Goal: Navigation & Orientation: Find specific page/section

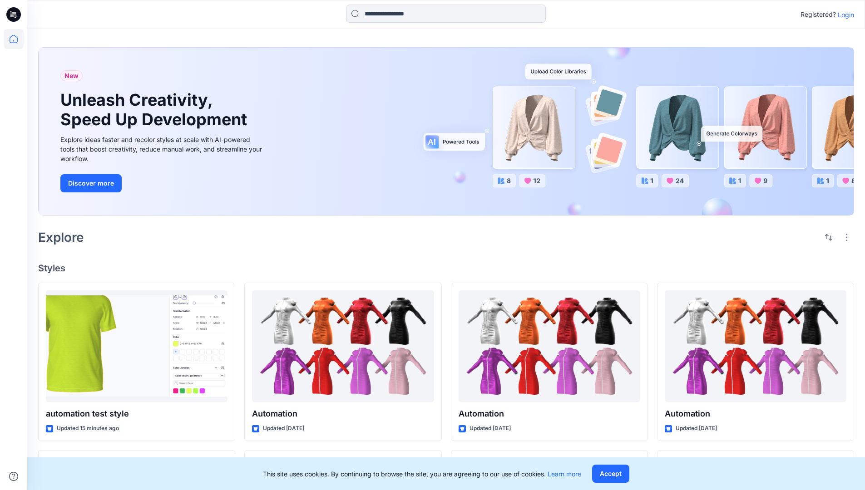
click at [843, 15] on p "Login" at bounding box center [845, 15] width 16 height 10
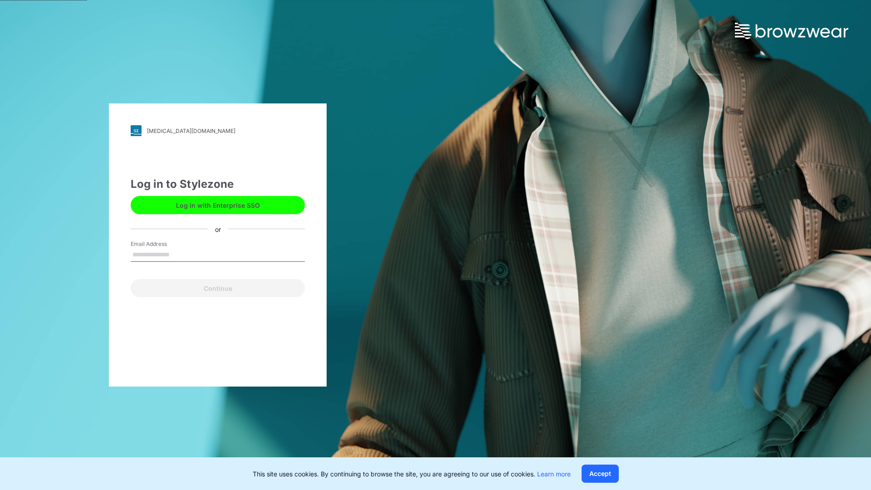
click at [179, 254] on input "Email Address" at bounding box center [218, 255] width 174 height 14
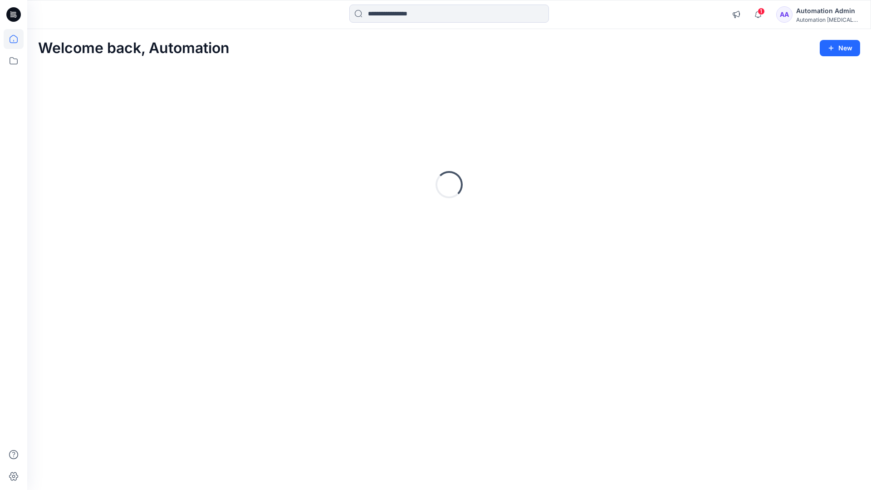
click at [17, 39] on icon at bounding box center [14, 39] width 8 height 8
click at [14, 59] on icon at bounding box center [14, 60] width 8 height 7
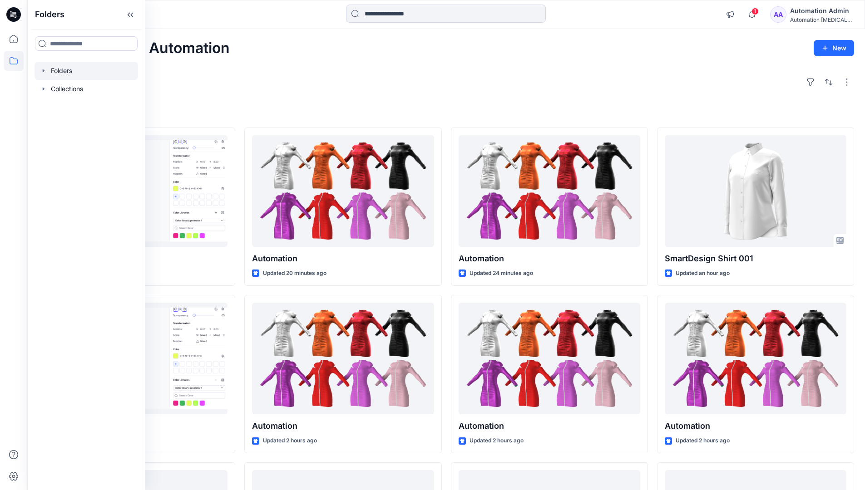
click at [66, 70] on div at bounding box center [85, 71] width 103 height 18
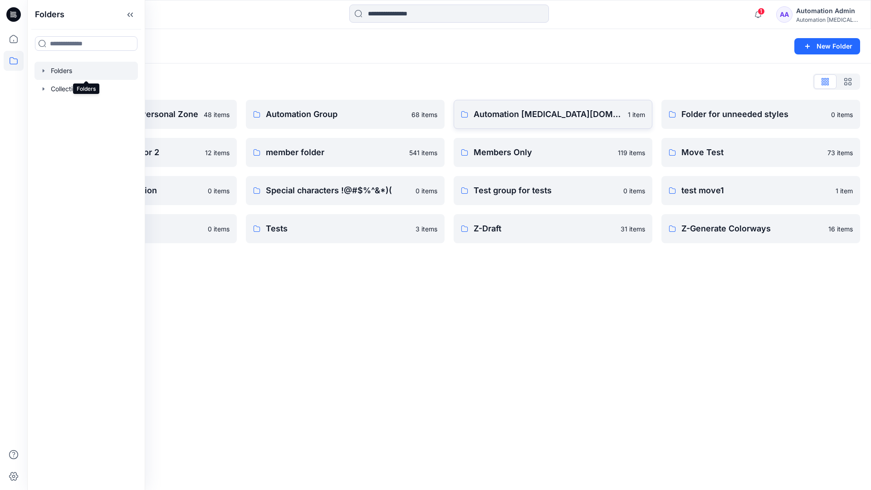
click at [521, 118] on p "Automation testim.io" at bounding box center [548, 114] width 149 height 13
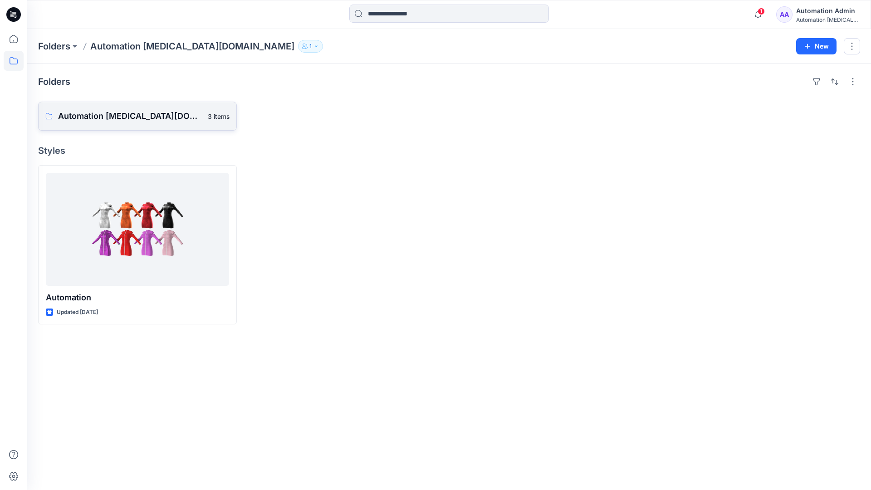
click at [128, 120] on p "Automation testim.io Board" at bounding box center [130, 116] width 144 height 13
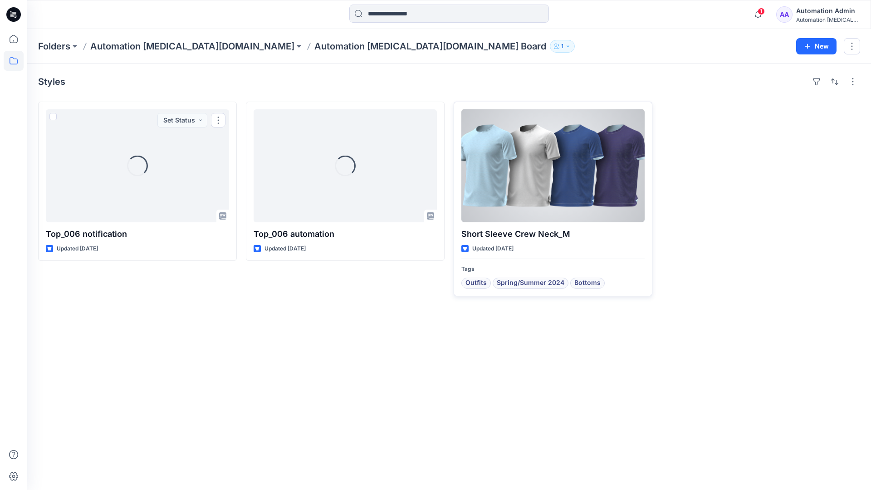
click at [519, 174] on div at bounding box center [553, 165] width 183 height 113
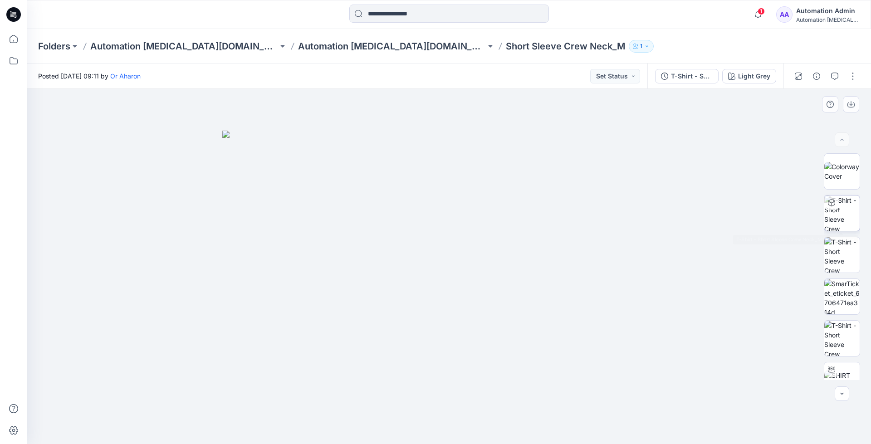
click at [841, 215] on img at bounding box center [842, 213] width 35 height 35
